Goal: Task Accomplishment & Management: Manage account settings

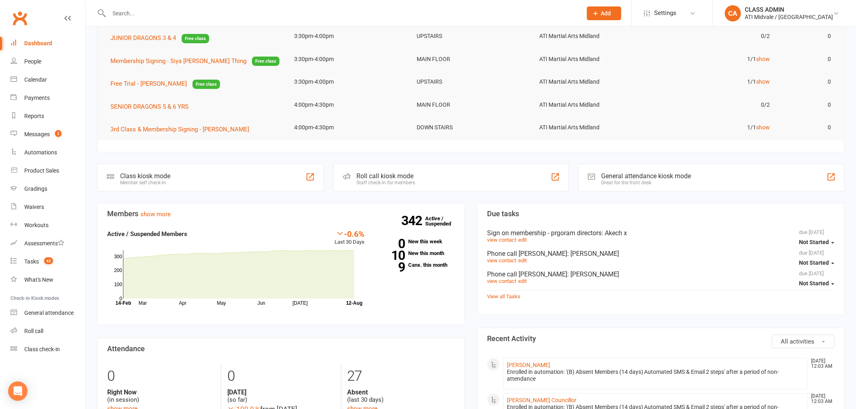
scroll to position [180, 0]
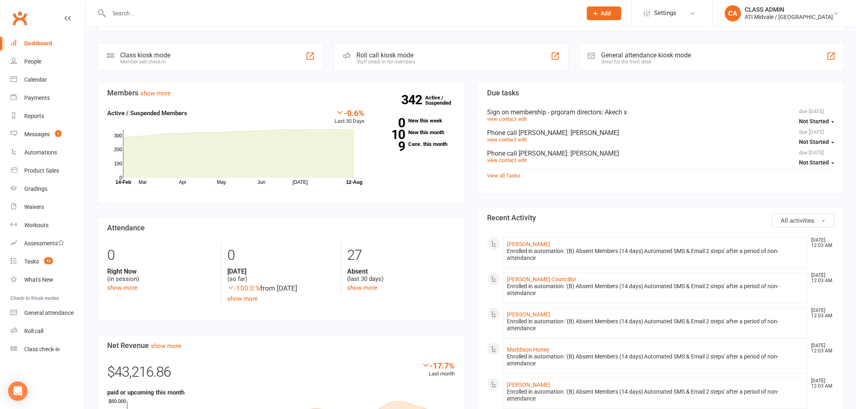
click at [782, 218] on span "All activities" at bounding box center [798, 220] width 34 height 7
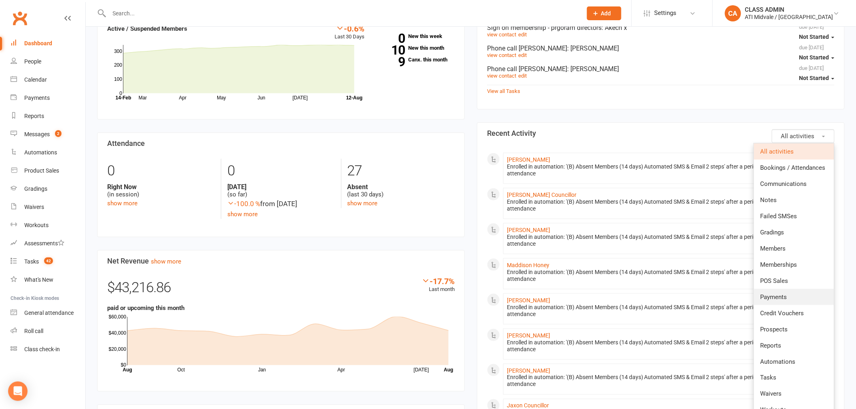
scroll to position [269, 0]
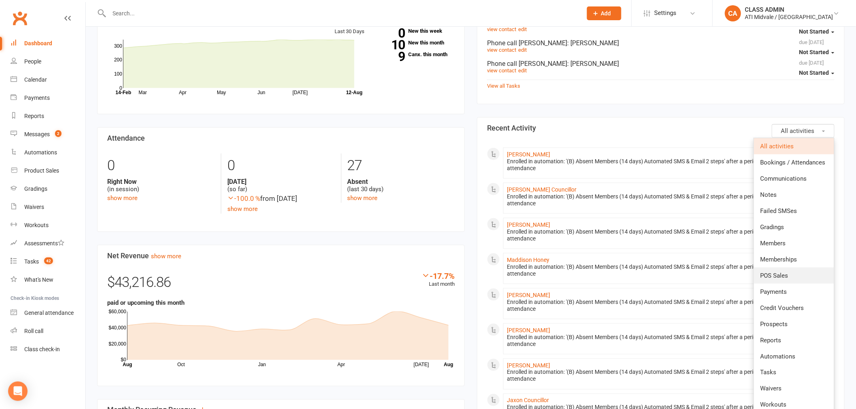
click at [779, 276] on span "POS Sales" at bounding box center [774, 275] width 28 height 7
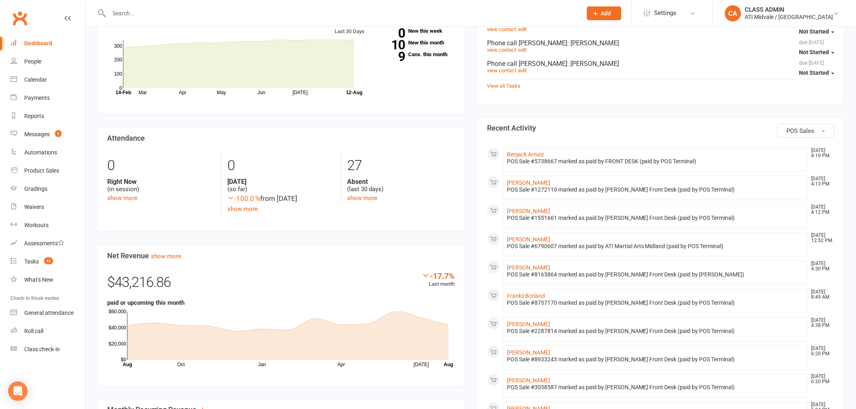
click at [801, 135] on button "POS Sales" at bounding box center [805, 131] width 57 height 14
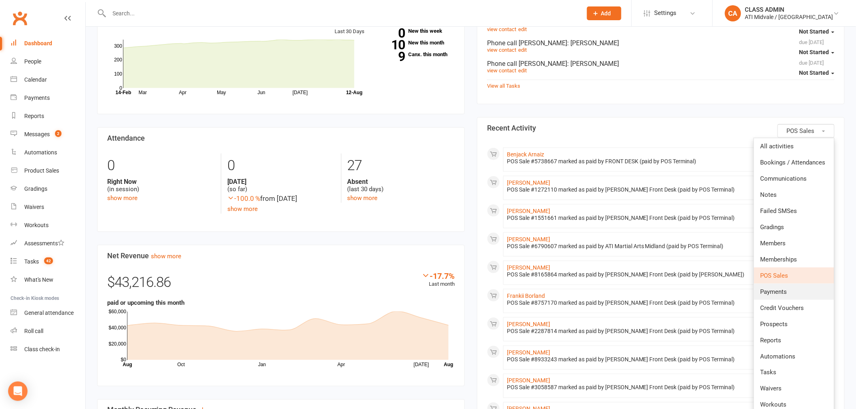
click at [793, 291] on link "Payments" at bounding box center [794, 292] width 80 height 16
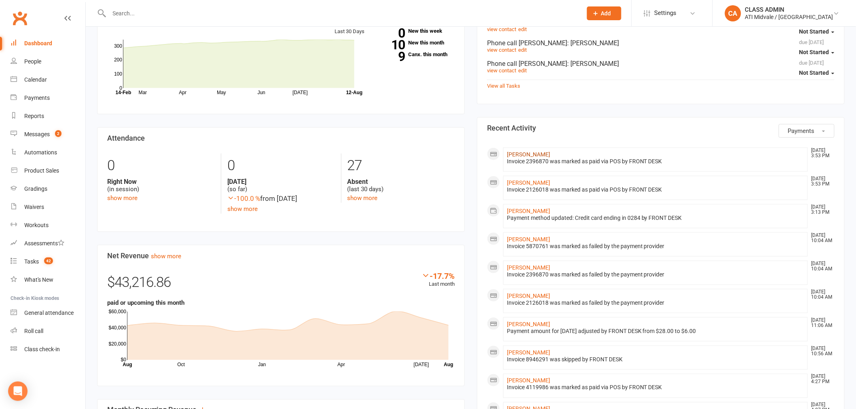
click at [522, 155] on link "Leo Nguyen" at bounding box center [528, 154] width 43 height 6
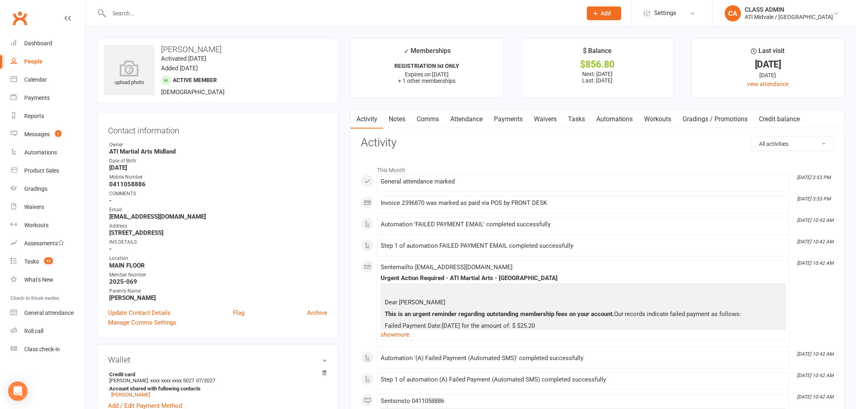
click at [511, 121] on link "Payments" at bounding box center [508, 119] width 40 height 19
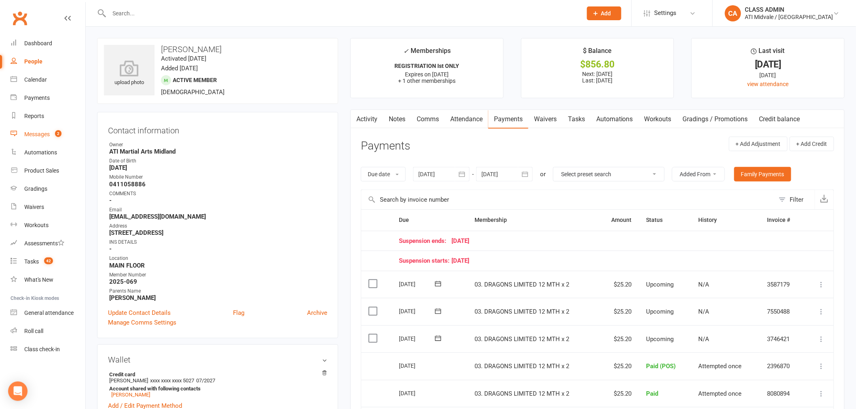
click at [27, 135] on div "Messages" at bounding box center [36, 134] width 25 height 6
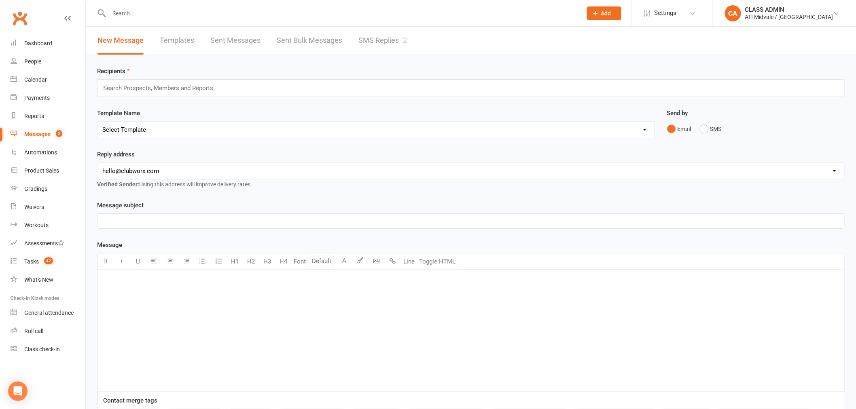
click at [389, 34] on link "SMS Replies 2" at bounding box center [382, 41] width 49 height 28
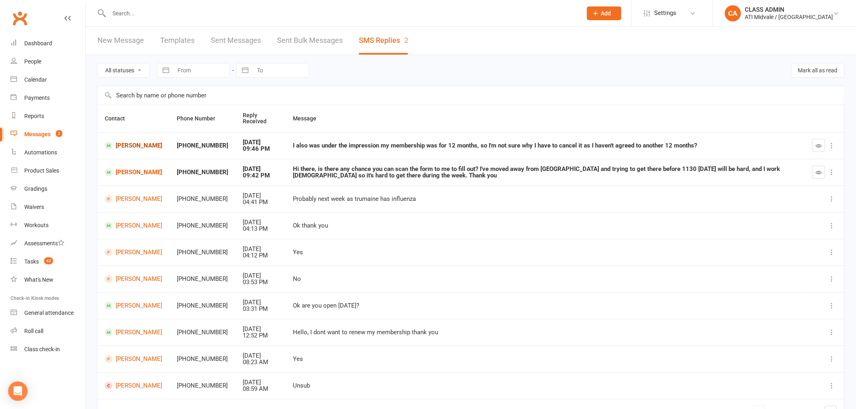
click at [142, 145] on link "[PERSON_NAME]" at bounding box center [133, 146] width 57 height 8
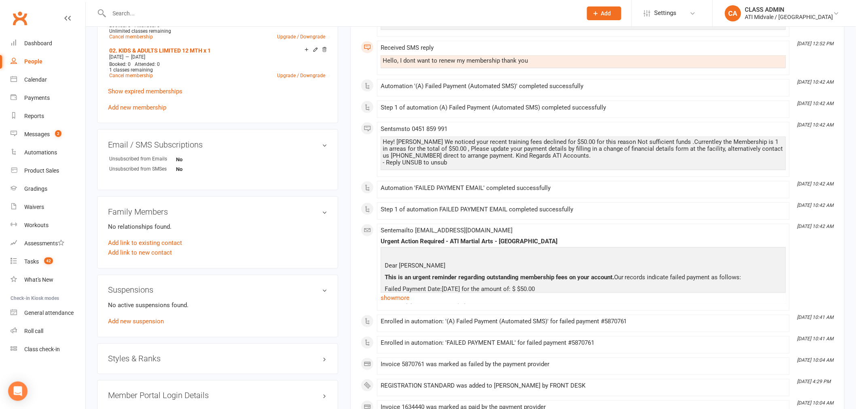
scroll to position [449, 0]
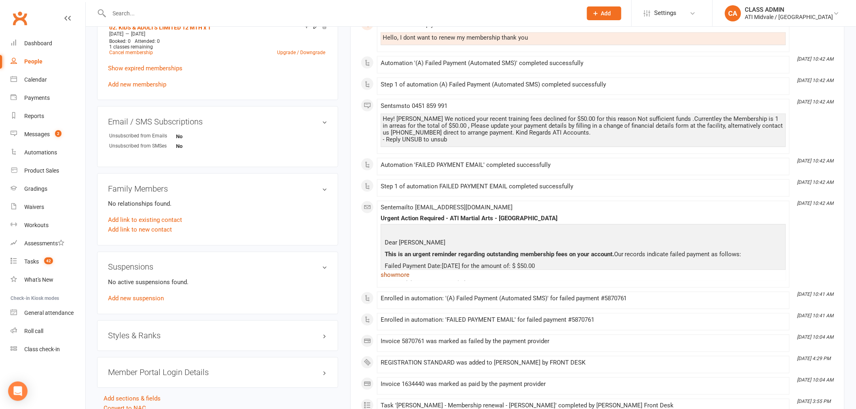
click at [395, 272] on link "show more" at bounding box center [583, 275] width 405 height 11
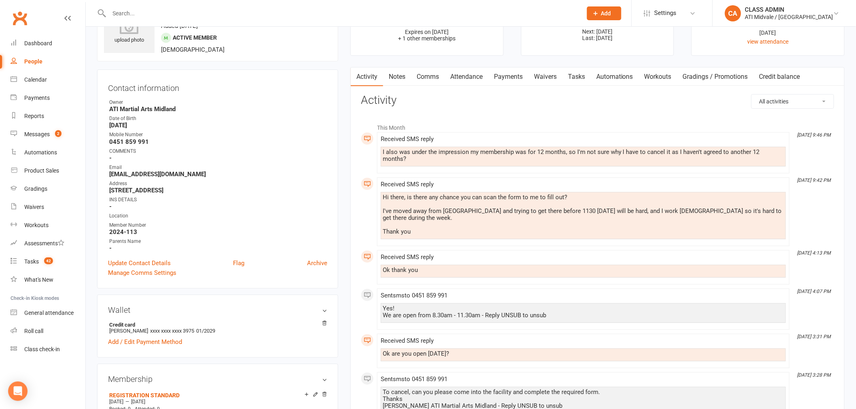
scroll to position [0, 0]
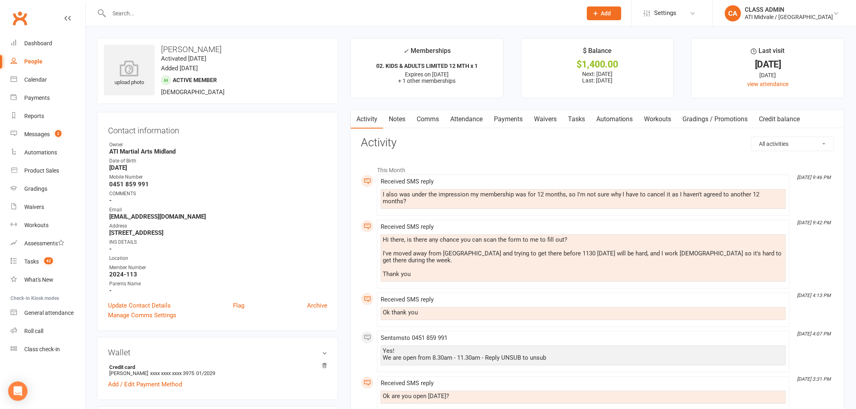
click at [399, 118] on link "Notes" at bounding box center [397, 119] width 28 height 19
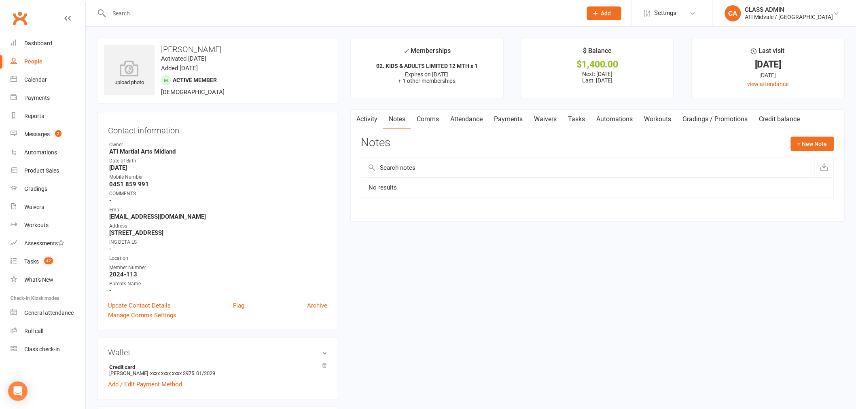
click at [369, 117] on link "Activity" at bounding box center [367, 119] width 32 height 19
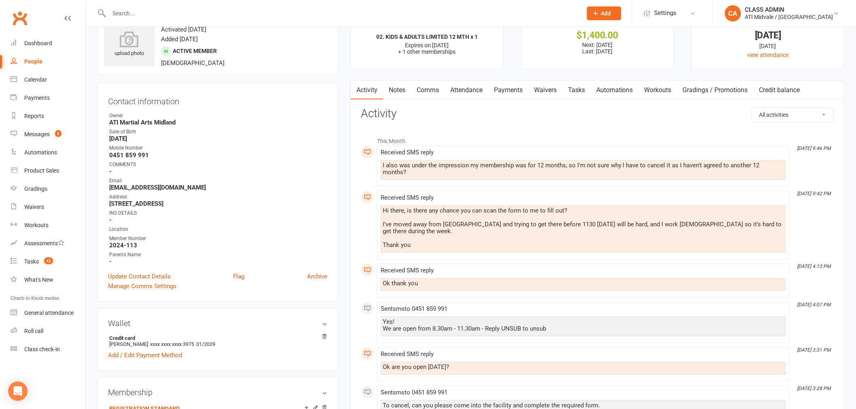
scroll to position [45, 0]
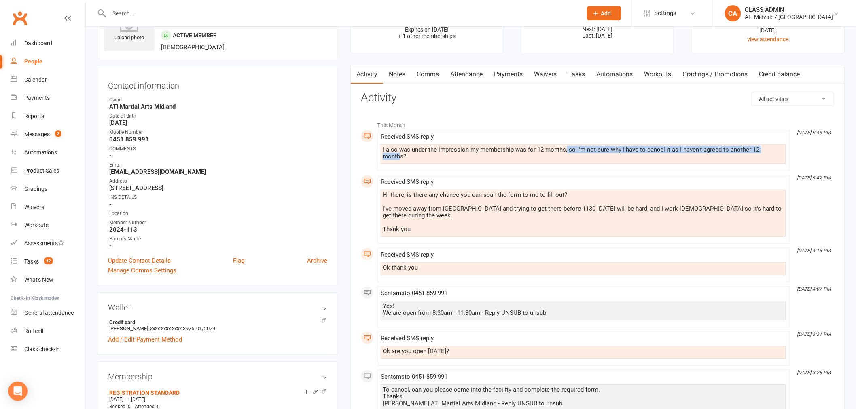
drag, startPoint x: 567, startPoint y: 148, endPoint x: 775, endPoint y: 150, distance: 208.7
click at [775, 150] on div "I also was under the impression my membership was for 12 months, so I'm not sur…" at bounding box center [583, 153] width 401 height 14
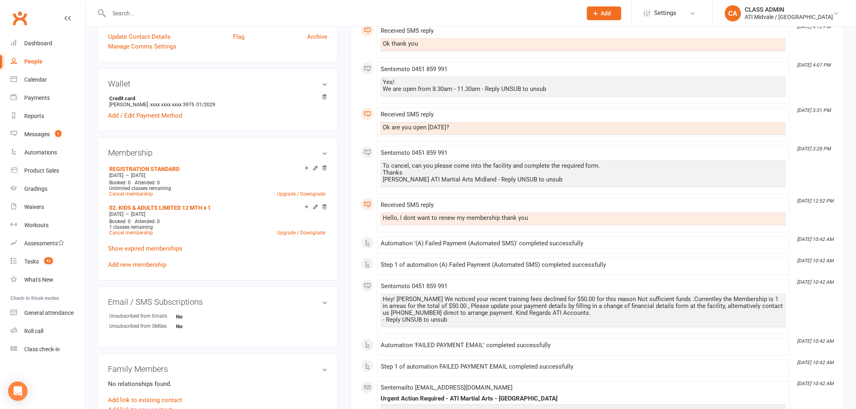
scroll to position [269, 0]
click at [158, 248] on link "Show expired memberships" at bounding box center [145, 248] width 74 height 7
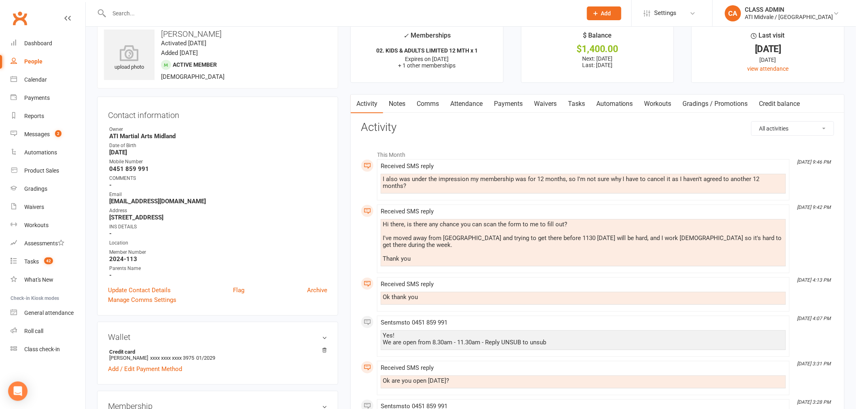
scroll to position [0, 0]
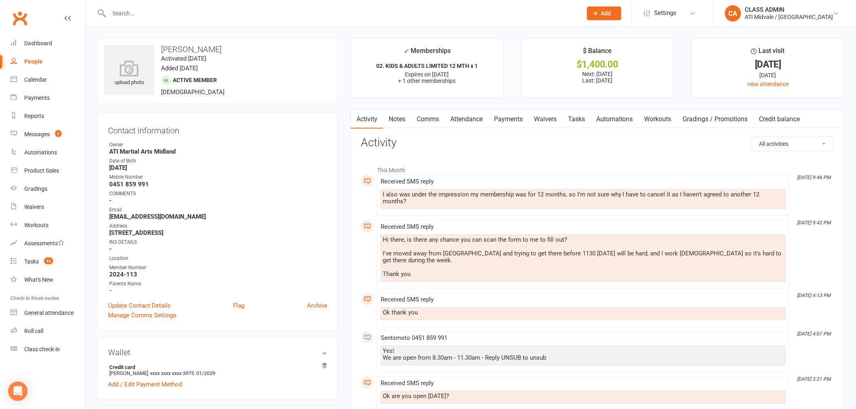
click at [608, 114] on link "Automations" at bounding box center [614, 119] width 48 height 19
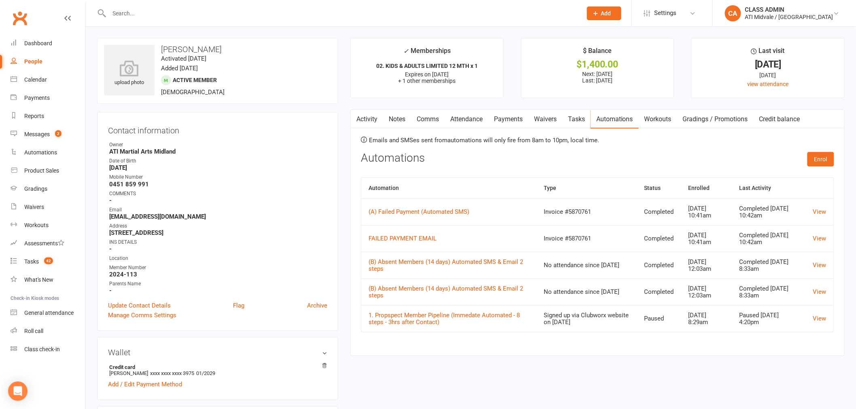
click at [370, 116] on link "Activity" at bounding box center [367, 119] width 32 height 19
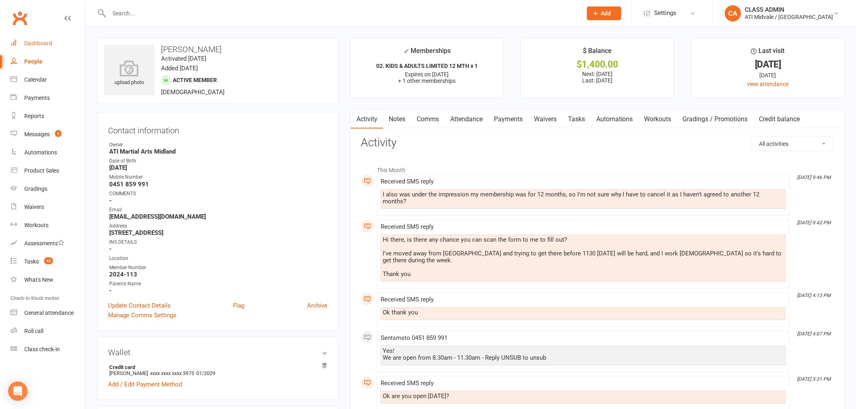
click at [40, 44] on div "Dashboard" at bounding box center [38, 43] width 28 height 6
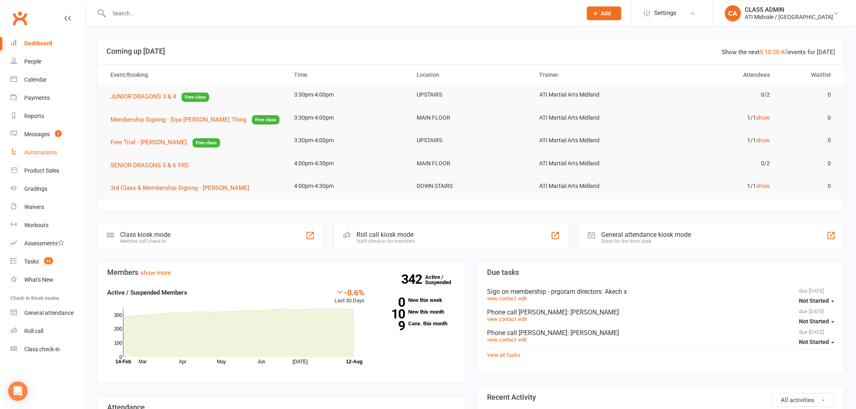
click at [38, 149] on div "Automations" at bounding box center [40, 152] width 33 height 6
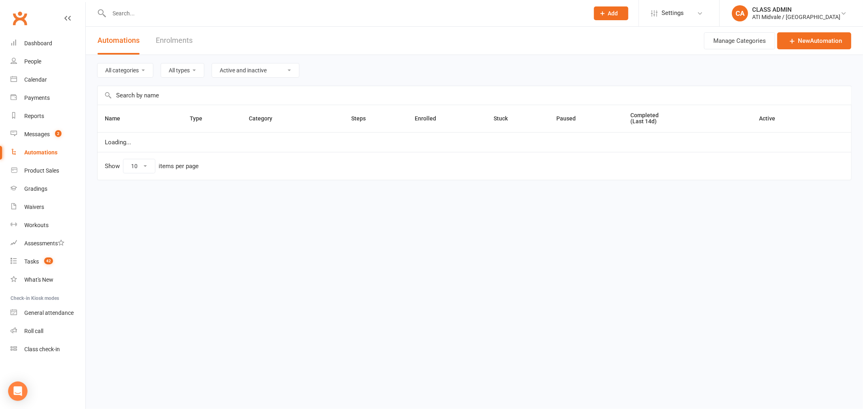
select select "100"
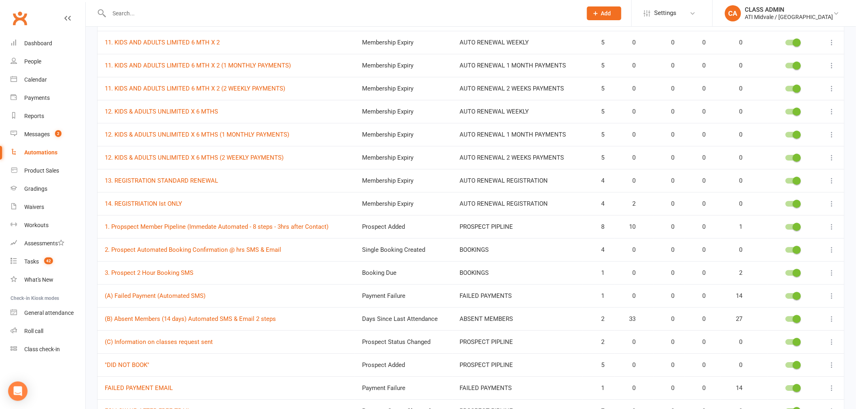
scroll to position [854, 0]
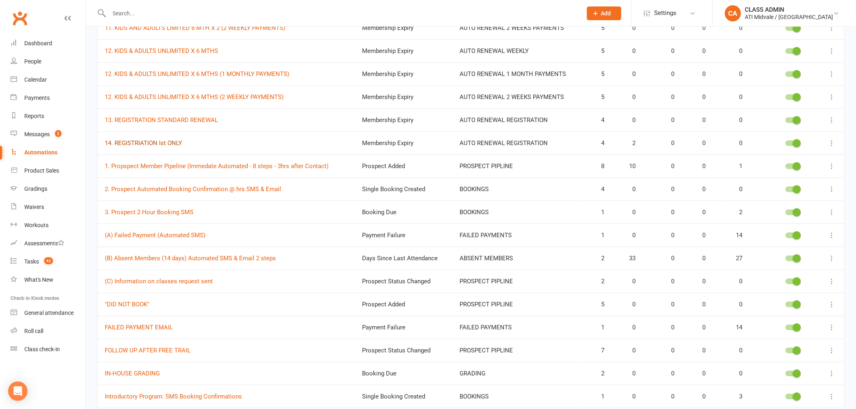
click at [148, 140] on link "14. REGISTRIATION Ist ONLY" at bounding box center [143, 143] width 77 height 7
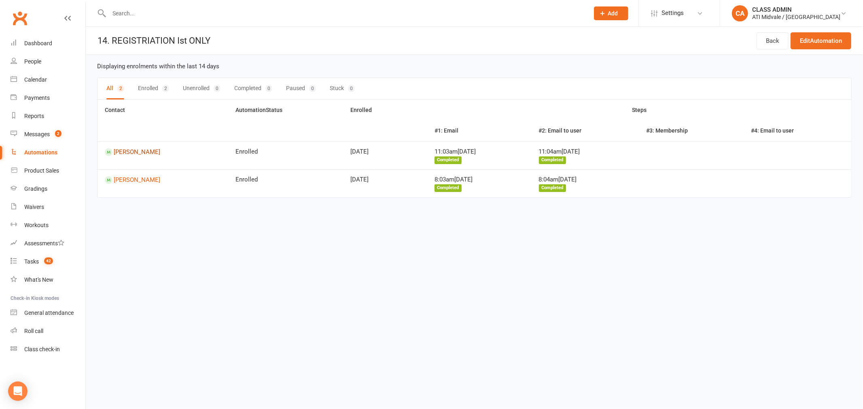
click at [135, 152] on link "[PERSON_NAME]" at bounding box center [163, 152] width 116 height 8
click at [127, 148] on link "[PERSON_NAME]" at bounding box center [163, 152] width 116 height 8
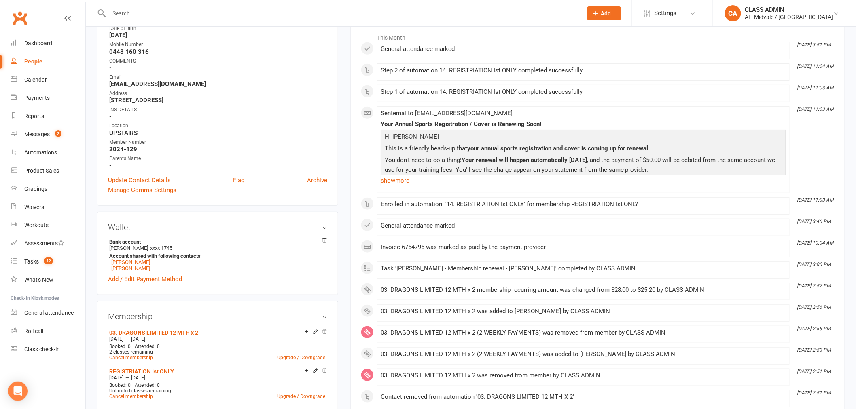
scroll to position [135, 0]
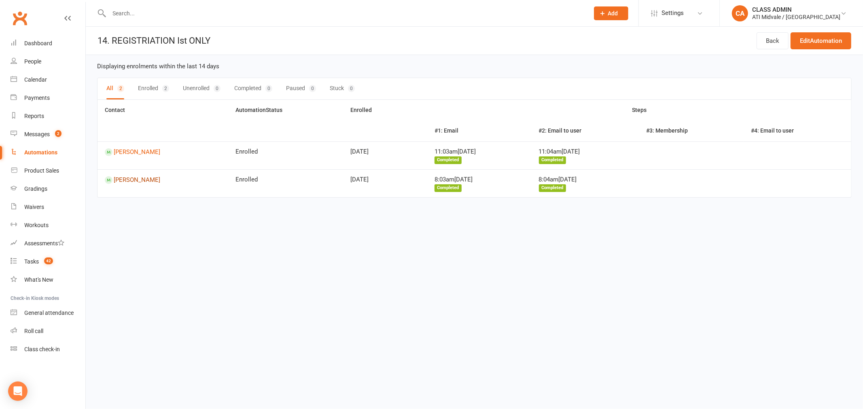
click at [139, 180] on link "[PERSON_NAME]" at bounding box center [163, 180] width 116 height 8
click at [143, 152] on link "[PERSON_NAME]" at bounding box center [163, 152] width 116 height 8
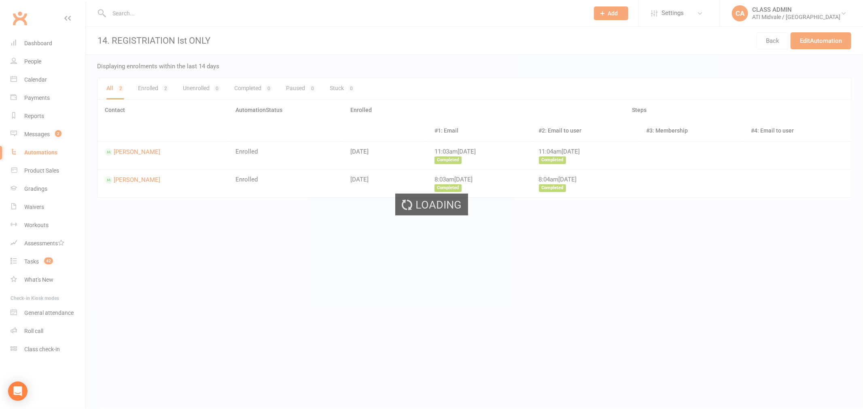
click at [143, 152] on div "Loading" at bounding box center [431, 204] width 863 height 409
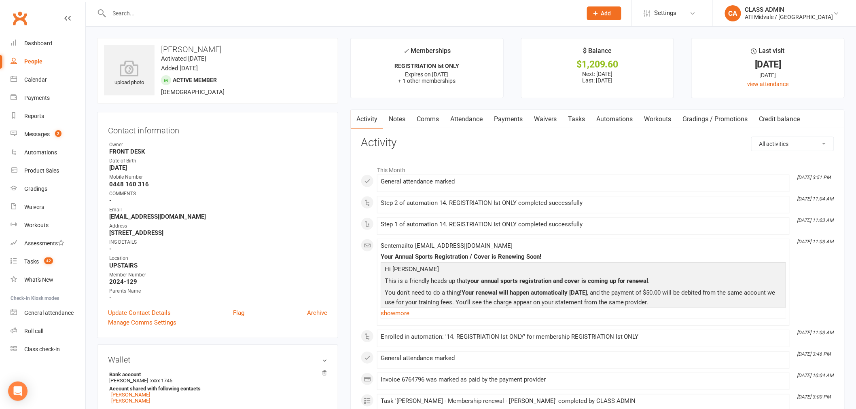
click at [617, 115] on link "Automations" at bounding box center [614, 119] width 48 height 19
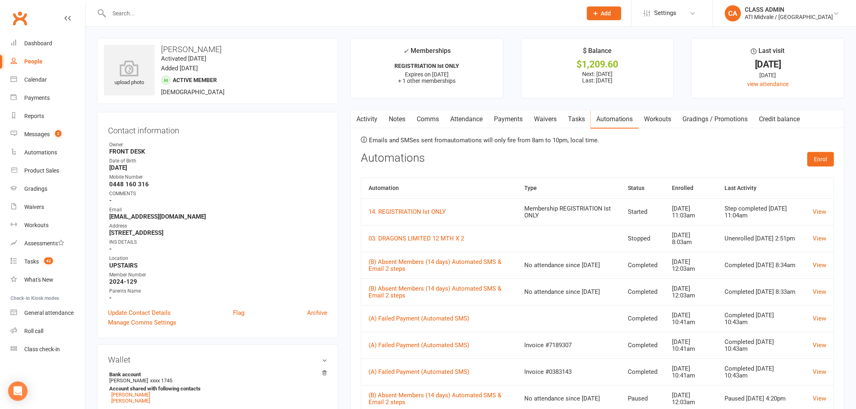
click at [368, 121] on link "Activity" at bounding box center [367, 119] width 32 height 19
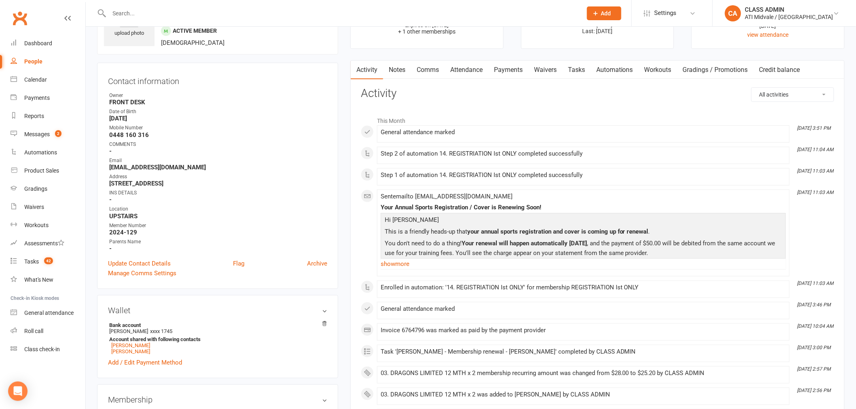
scroll to position [90, 0]
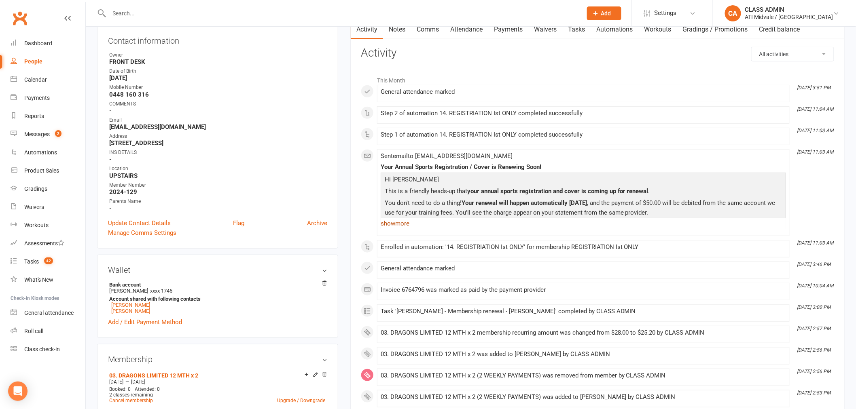
click at [395, 224] on link "show more" at bounding box center [583, 223] width 405 height 11
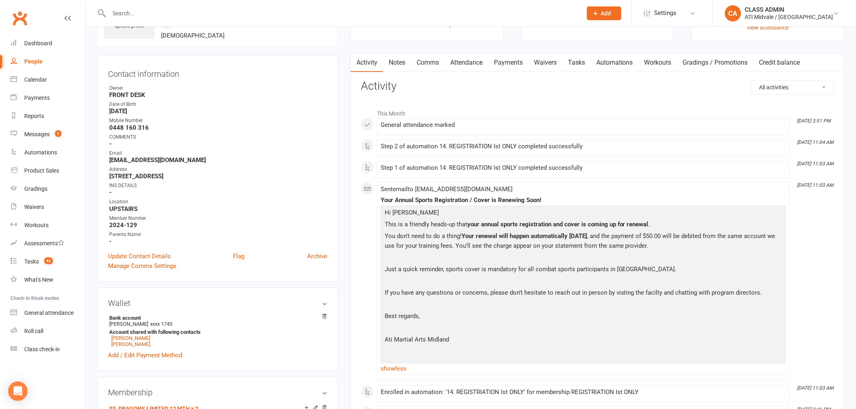
scroll to position [0, 0]
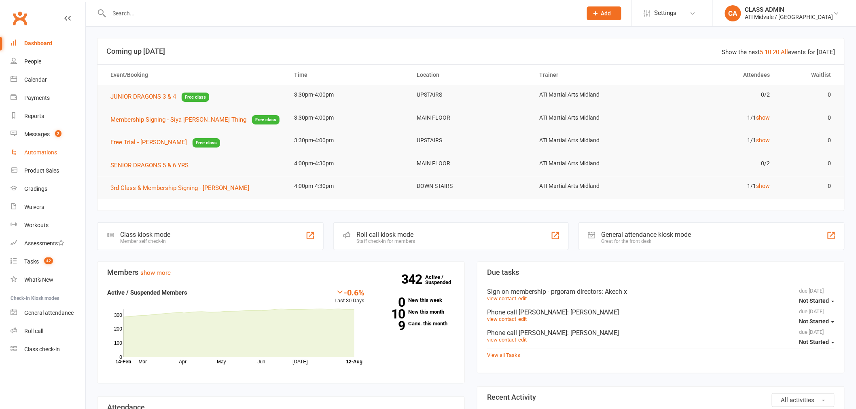
click at [34, 152] on div "Automations" at bounding box center [40, 152] width 33 height 6
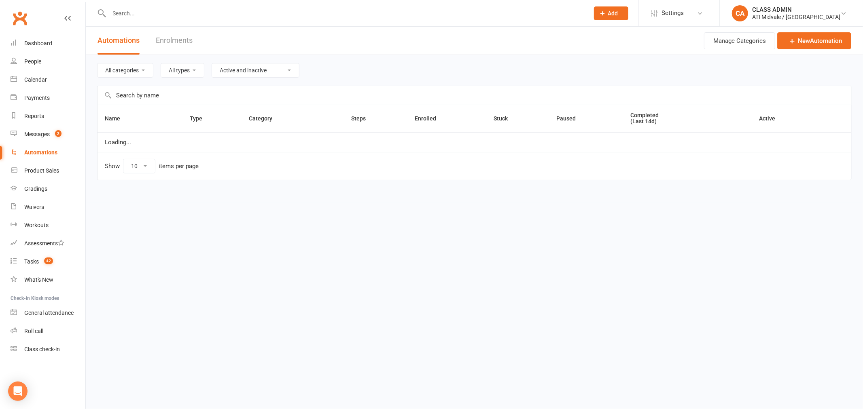
select select "100"
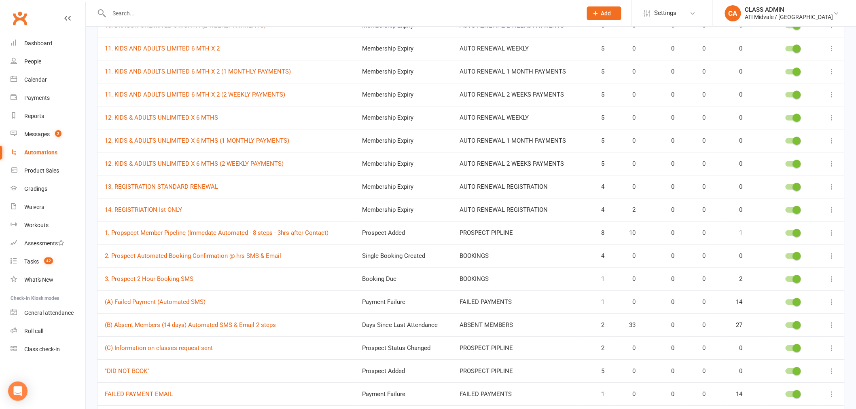
scroll to position [809, 0]
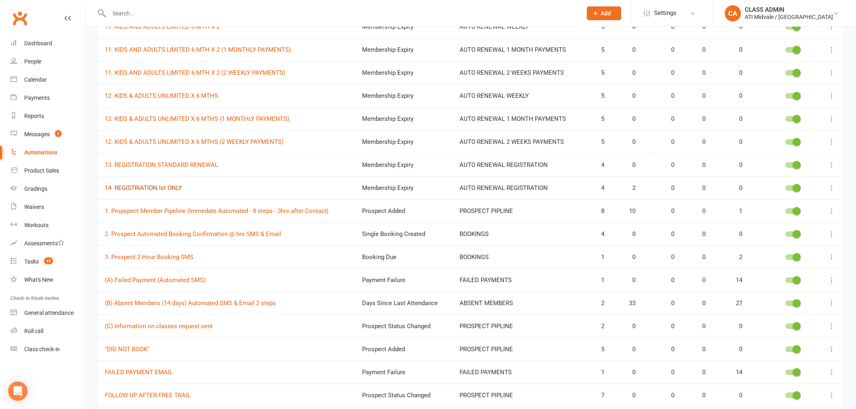
click at [143, 187] on link "14. REGISTRIATION Ist ONLY" at bounding box center [143, 187] width 77 height 7
